Goal: Find specific page/section: Find specific page/section

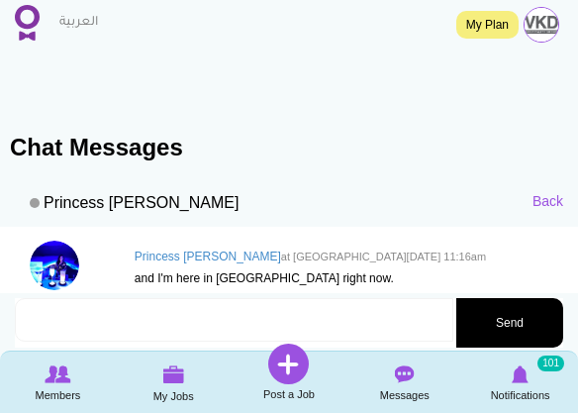
click at [33, 20] on img at bounding box center [27, 23] width 25 height 36
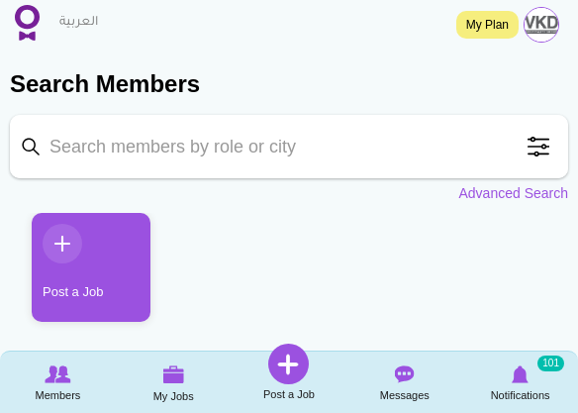
click at [217, 154] on input "Keyword" at bounding box center [289, 146] width 558 height 63
paste input "[PERSON_NAME]"
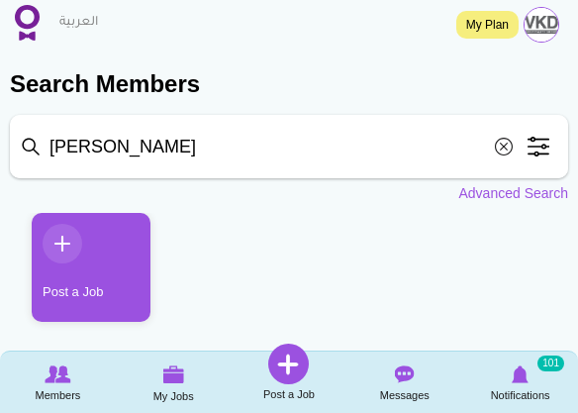
type input "[PERSON_NAME]"
click button "Search" at bounding box center [0, 0] width 0 height 0
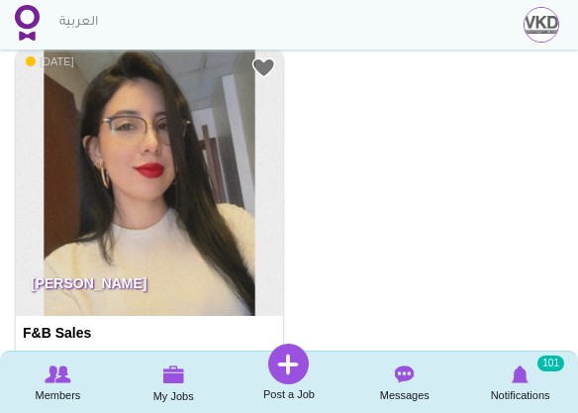
scroll to position [418, 0]
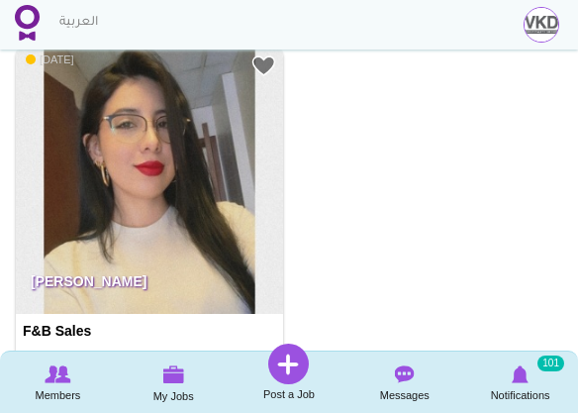
click at [207, 210] on img at bounding box center [149, 180] width 267 height 267
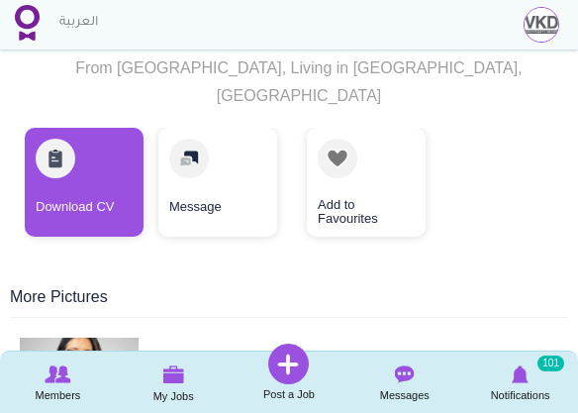
scroll to position [337, 0]
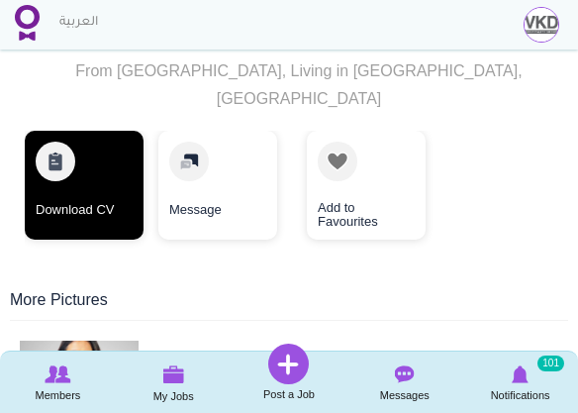
click at [109, 181] on link "Download CV" at bounding box center [84, 185] width 119 height 109
